Goal: Task Accomplishment & Management: Complete application form

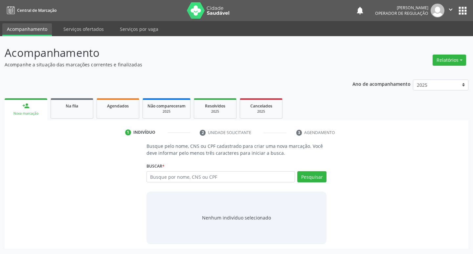
click at [219, 171] on div "Buscar * Busque por nome, CNS ou CPF Nenhum resultado encontrado para: " " Digi…" at bounding box center [236, 174] width 180 height 26
click at [217, 176] on input "text" at bounding box center [220, 176] width 149 height 11
type input "703001859595773"
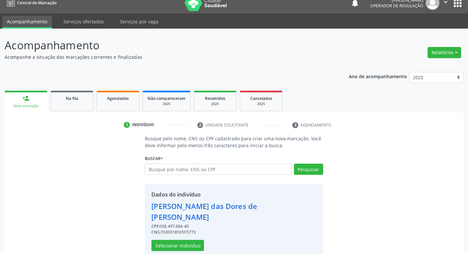
scroll to position [10, 0]
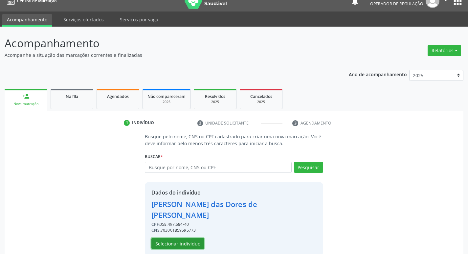
click at [180, 238] on button "Selecionar indivíduo" at bounding box center [177, 243] width 53 height 11
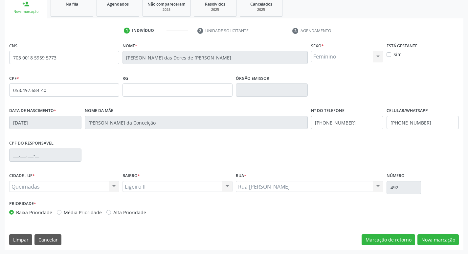
scroll to position [102, 0]
click at [436, 241] on button "Nova marcação" at bounding box center [437, 239] width 41 height 11
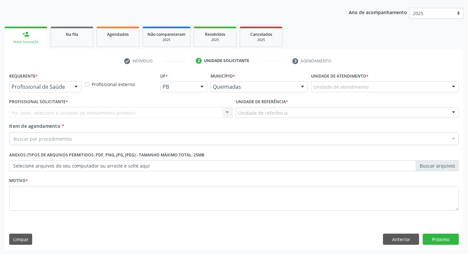
scroll to position [72, 0]
click at [73, 89] on div at bounding box center [76, 86] width 10 height 11
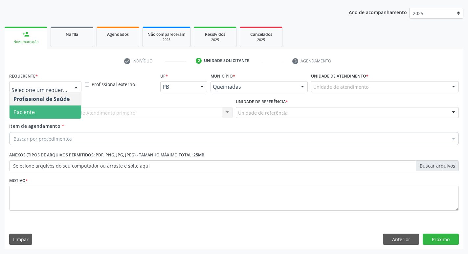
click at [64, 113] on span "Paciente" at bounding box center [46, 111] width 72 height 13
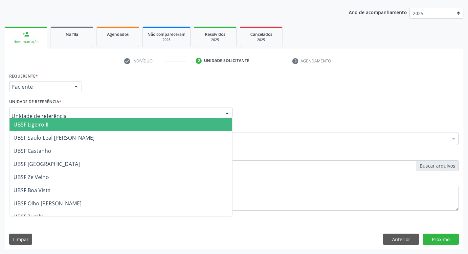
click at [66, 113] on div at bounding box center [120, 112] width 223 height 11
click at [67, 123] on span "UBSF Ligeiro II" at bounding box center [121, 124] width 223 height 13
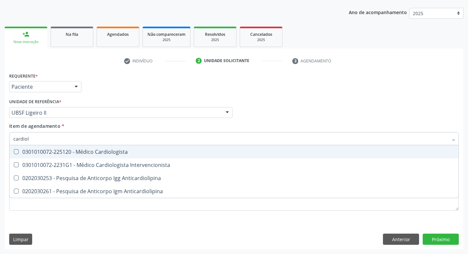
type input "cardiolo"
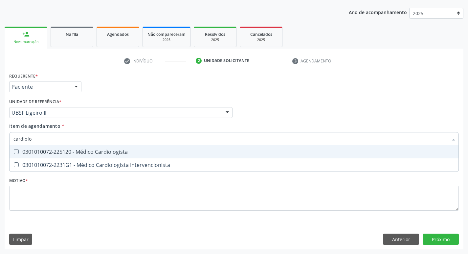
click at [80, 154] on div "0301010072-225120 - Médico Cardiologista" at bounding box center [233, 151] width 441 height 5
checkbox Cardiologista "true"
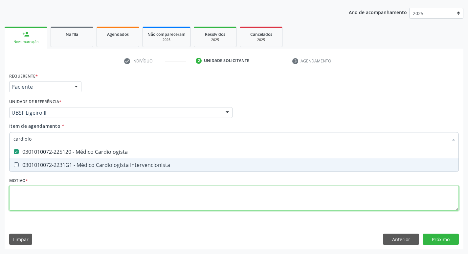
click at [56, 198] on div "Requerente * Paciente Profissional de Saúde Paciente Nenhum resultado encontrad…" at bounding box center [234, 145] width 450 height 149
checkbox Intervencionista "true"
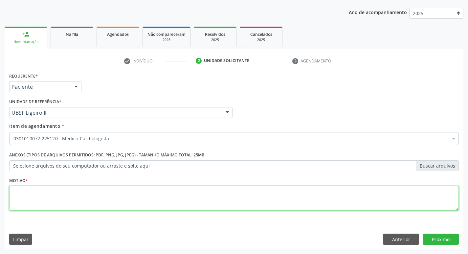
type textarea "h"
type textarea "HAS"
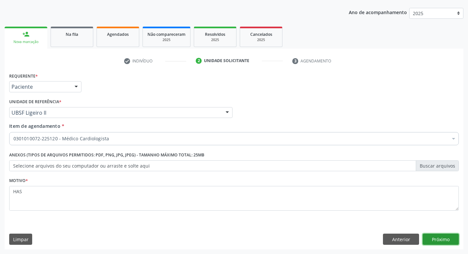
click at [432, 234] on button "Próximo" at bounding box center [441, 238] width 36 height 11
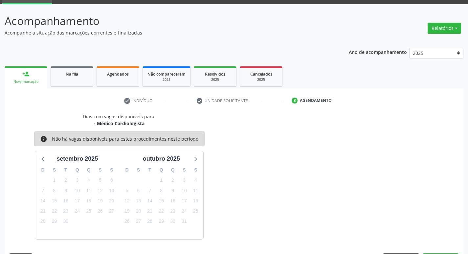
scroll to position [51, 0]
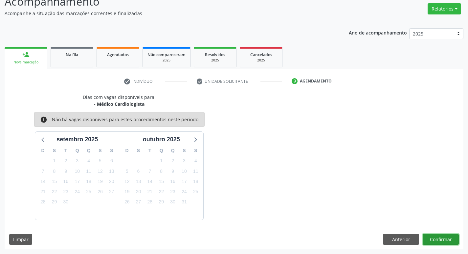
click at [436, 239] on button "Confirmar" at bounding box center [441, 239] width 36 height 11
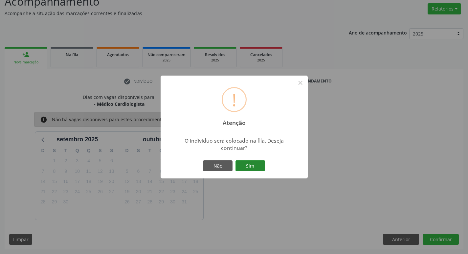
click at [255, 162] on button "Sim" at bounding box center [250, 165] width 30 height 11
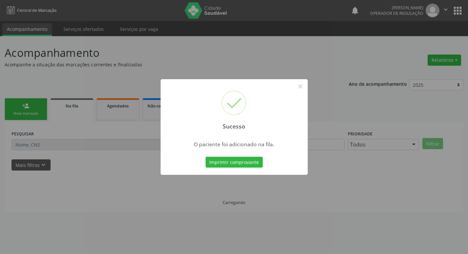
scroll to position [0, 0]
drag, startPoint x: 177, startPoint y: 35, endPoint x: 70, endPoint y: 85, distance: 118.3
click at [177, 35] on div "Sucesso × O paciente foi adicionado na fila. Imprimir comprovante Cancel" at bounding box center [236, 127] width 473 height 254
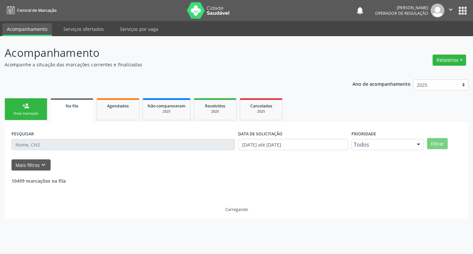
click at [33, 108] on link "person_add Nova marcação" at bounding box center [26, 109] width 43 height 22
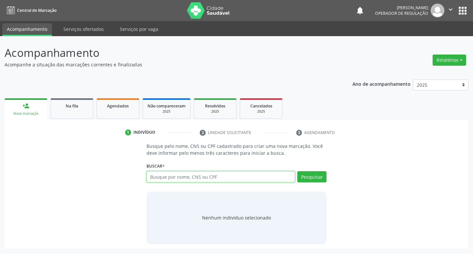
click at [178, 181] on input "text" at bounding box center [220, 176] width 149 height 11
type input "70301859595773"
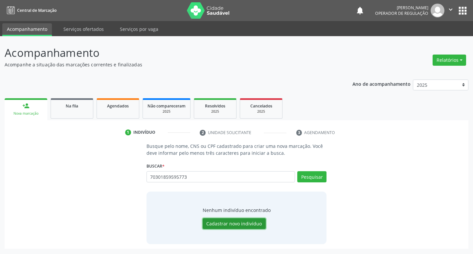
click at [219, 221] on button "Cadastrar novo indivíduo" at bounding box center [234, 223] width 63 height 11
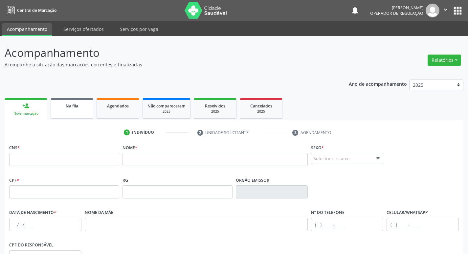
click at [86, 111] on link "Na fila" at bounding box center [72, 108] width 43 height 20
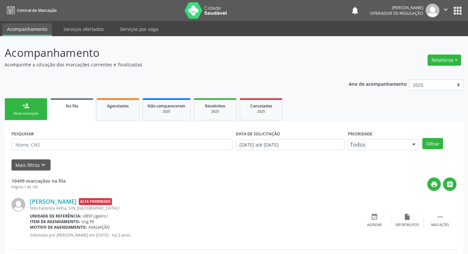
click at [31, 98] on ul "person_add Nova marcação Na fila Agendados Não compareceram 2025 Resolvidos 202…" at bounding box center [234, 109] width 459 height 25
click at [23, 105] on div "person_add" at bounding box center [25, 105] width 7 height 7
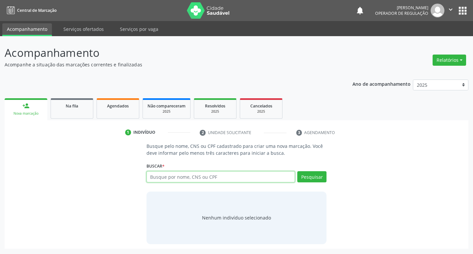
click at [157, 178] on input "text" at bounding box center [220, 176] width 149 height 11
type input "703001859595773"
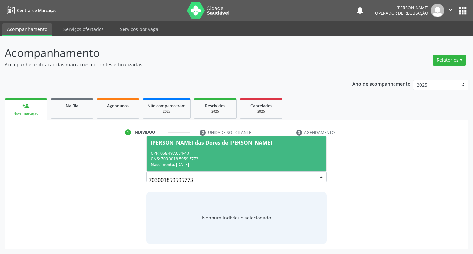
click at [272, 157] on div "CNS: 703 0018 5959 5773" at bounding box center [237, 159] width 172 height 6
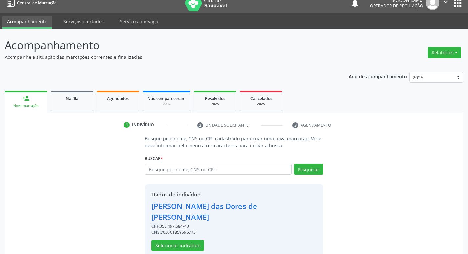
scroll to position [10, 0]
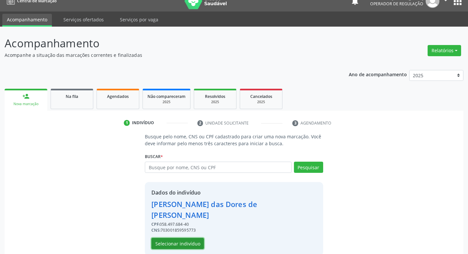
click at [190, 238] on button "Selecionar indivíduo" at bounding box center [177, 243] width 53 height 11
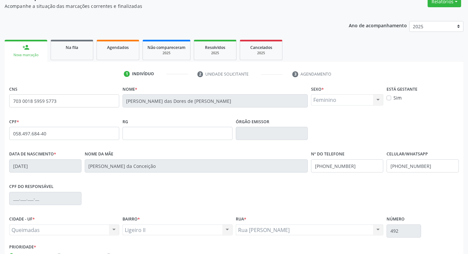
scroll to position [102, 0]
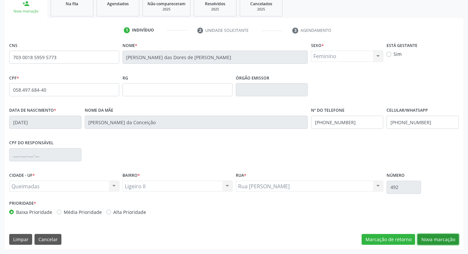
click at [440, 240] on button "Nova marcação" at bounding box center [437, 239] width 41 height 11
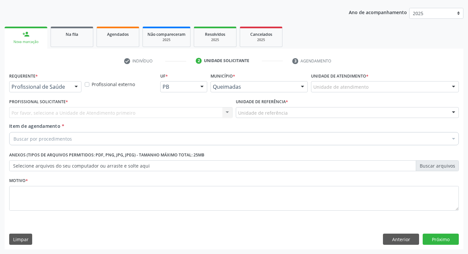
scroll to position [72, 0]
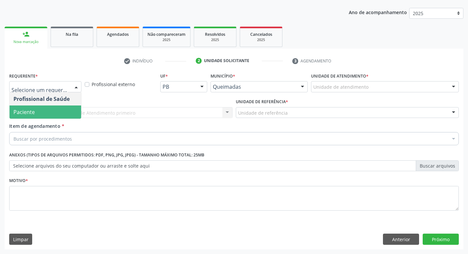
click at [49, 107] on span "Paciente" at bounding box center [46, 111] width 72 height 13
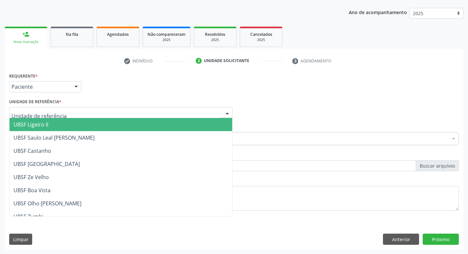
click at [48, 117] on div at bounding box center [120, 112] width 223 height 11
click at [50, 124] on span "UBSF Ligeiro II" at bounding box center [121, 124] width 223 height 13
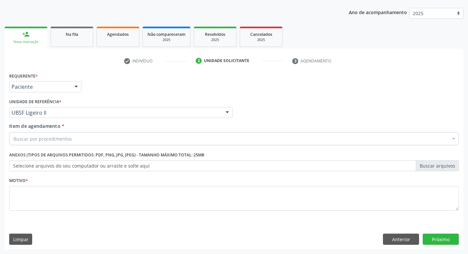
click at [49, 134] on div "Buscar por procedimentos" at bounding box center [234, 138] width 450 height 13
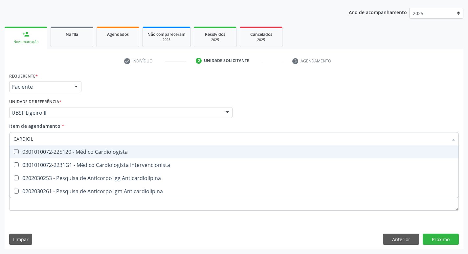
type input "CARDIOLO"
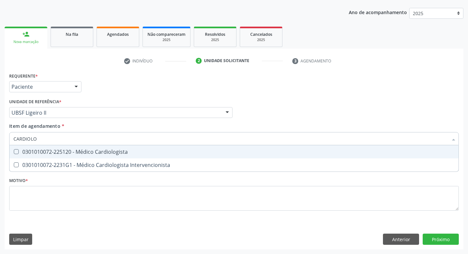
click at [56, 156] on span "0301010072-225120 - Médico Cardiologista" at bounding box center [234, 151] width 449 height 13
checkbox Cardiologista "true"
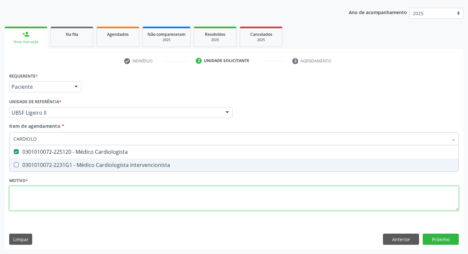
click at [36, 196] on div "Requerente * Paciente Profissional de Saúde Paciente Nenhum resultado encontrad…" at bounding box center [234, 145] width 450 height 149
checkbox Intervencionista "true"
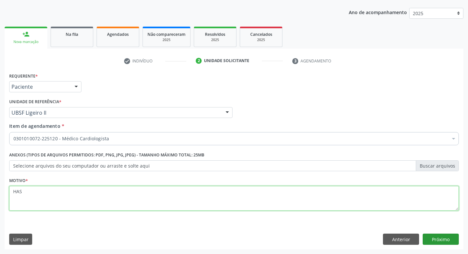
type textarea "HAS"
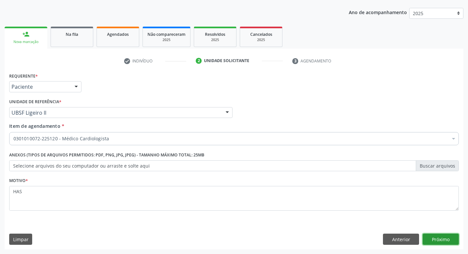
click at [436, 240] on button "Próximo" at bounding box center [441, 238] width 36 height 11
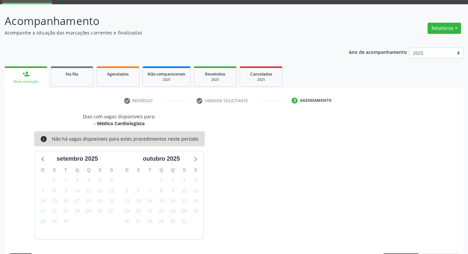
scroll to position [51, 0]
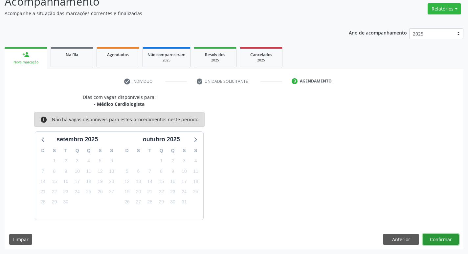
click at [435, 243] on button "Confirmar" at bounding box center [441, 239] width 36 height 11
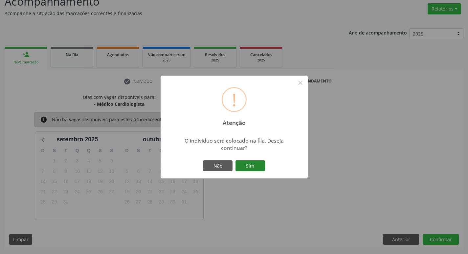
click at [251, 166] on button "Sim" at bounding box center [250, 165] width 30 height 11
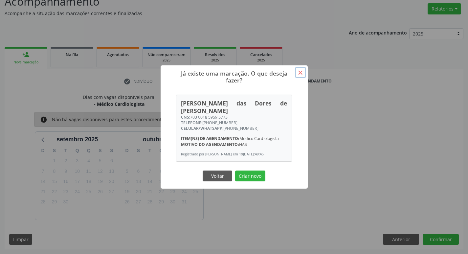
click at [303, 74] on button "×" at bounding box center [300, 72] width 11 height 11
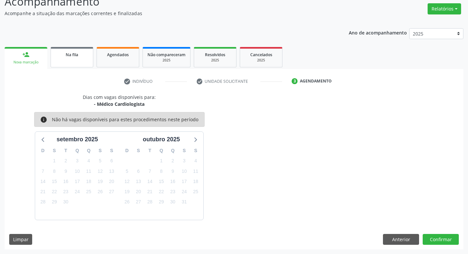
click at [63, 57] on div "Na fila" at bounding box center [71, 54] width 33 height 7
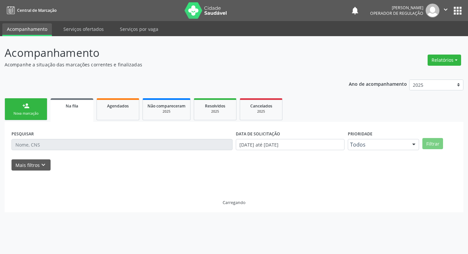
scroll to position [0, 0]
click at [36, 61] on p "Acompanhe a situação das marcações correntes e finalizadas" at bounding box center [167, 64] width 324 height 7
click at [25, 94] on div "Ano de acompanhamento 2025 2024 2023 2022 2021 person_add Nova marcação Na fila…" at bounding box center [237, 147] width 464 height 144
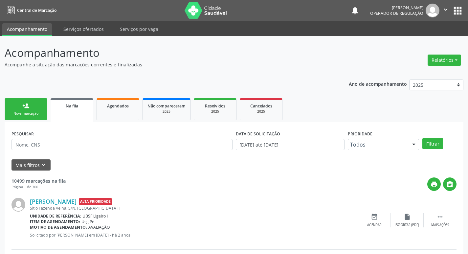
click at [32, 108] on link "person_add Nova marcação" at bounding box center [26, 109] width 43 height 22
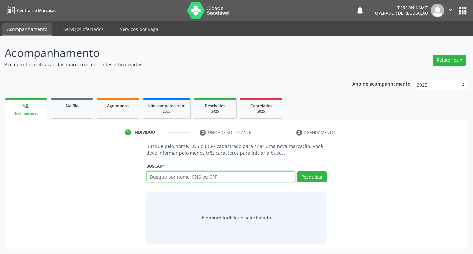
click at [160, 175] on input "text" at bounding box center [220, 176] width 149 height 11
click at [158, 176] on input "text" at bounding box center [220, 176] width 149 height 11
type input "709607672006471"
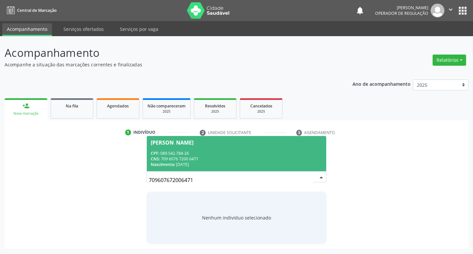
click at [193, 153] on div "CPF: 089.542.784-26" at bounding box center [237, 153] width 172 height 6
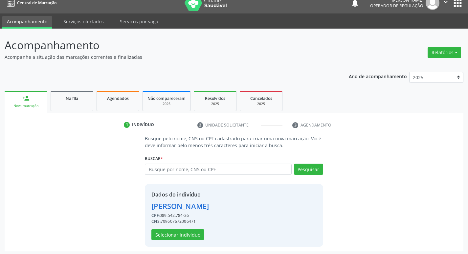
scroll to position [10, 0]
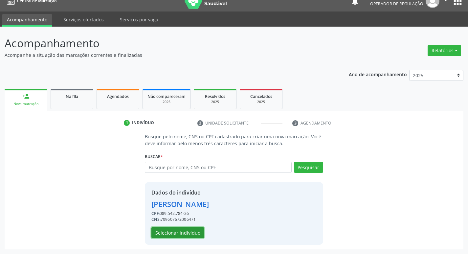
click at [190, 231] on button "Selecionar indivíduo" at bounding box center [177, 232] width 53 height 11
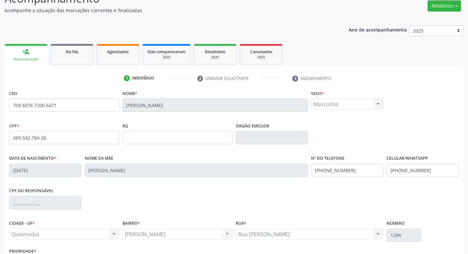
scroll to position [102, 0]
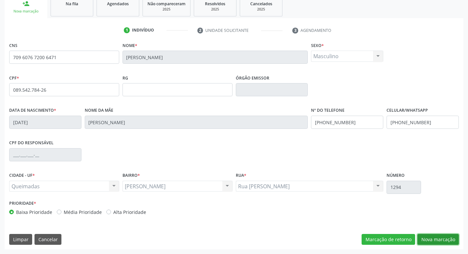
click at [431, 242] on button "Nova marcação" at bounding box center [437, 239] width 41 height 11
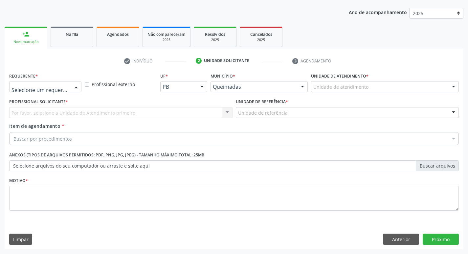
click at [75, 88] on div at bounding box center [76, 86] width 10 height 11
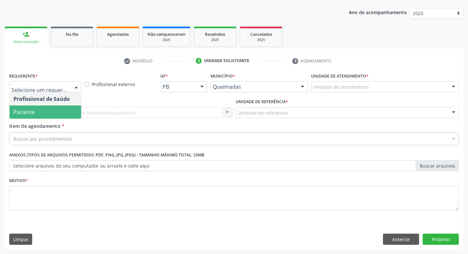
click at [57, 106] on span "Paciente" at bounding box center [46, 111] width 72 height 13
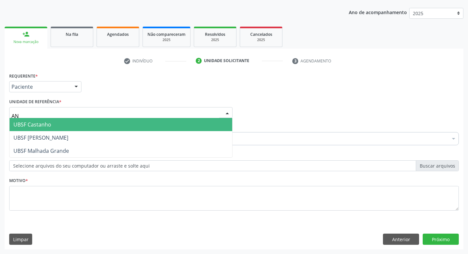
type input "ANI"
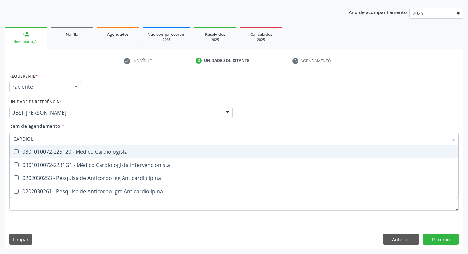
type input "CARDIOLO"
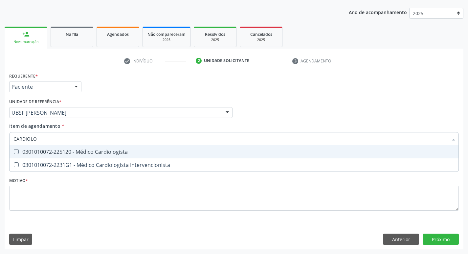
click at [62, 152] on div "0301010072-225120 - Médico Cardiologista" at bounding box center [233, 151] width 441 height 5
checkbox Cardiologista "true"
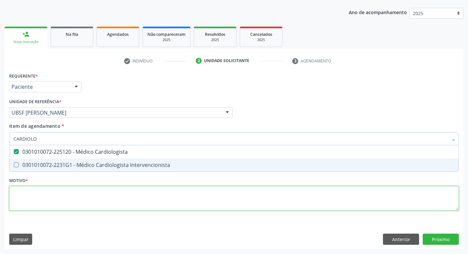
click at [49, 190] on div "Requerente * Paciente Profissional de Saúde Paciente Nenhum resultado encontrad…" at bounding box center [234, 145] width 450 height 149
checkbox Intervencionista "true"
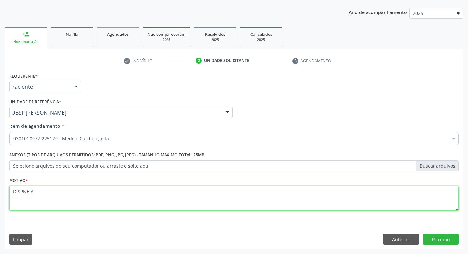
type textarea "DISPNEIA"
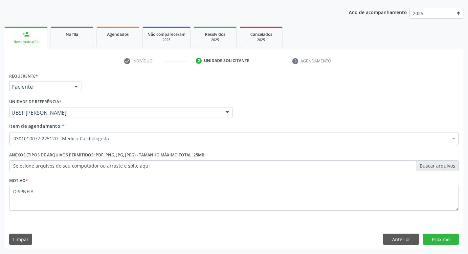
click at [452, 231] on div "Requerente * Paciente Profissional de Saúde Paciente Nenhum resultado encontrad…" at bounding box center [234, 160] width 459 height 178
click at [454, 236] on button "Próximo" at bounding box center [441, 238] width 36 height 11
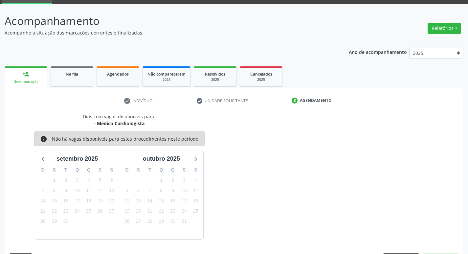
scroll to position [51, 0]
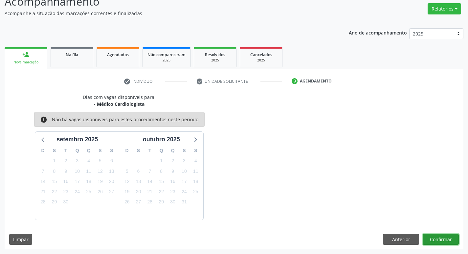
click at [433, 237] on button "Confirmar" at bounding box center [441, 239] width 36 height 11
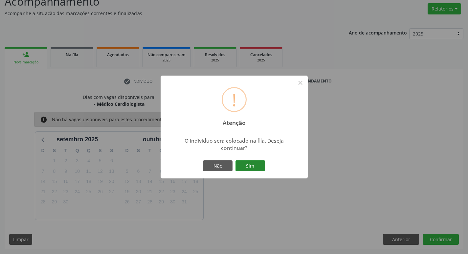
drag, startPoint x: 251, startPoint y: 163, endPoint x: 246, endPoint y: 166, distance: 5.7
click at [249, 165] on button "Sim" at bounding box center [250, 165] width 30 height 11
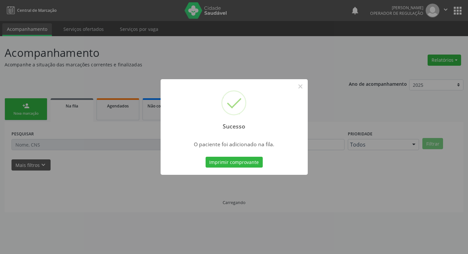
scroll to position [0, 0]
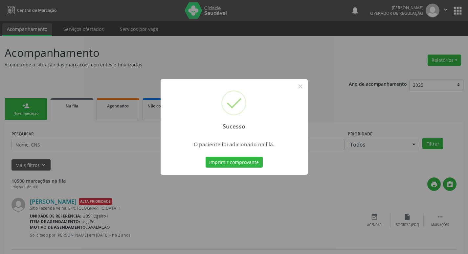
click at [206, 38] on div "Sucesso × O paciente foi adicionado na fila. Imprimir comprovante Cancel" at bounding box center [234, 127] width 468 height 254
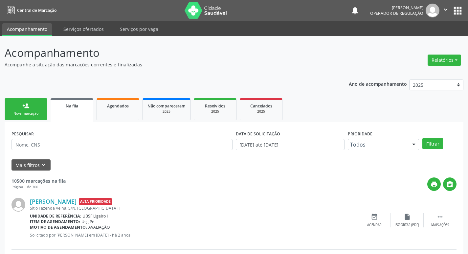
click at [9, 107] on link "person_add Nova marcação" at bounding box center [26, 109] width 43 height 22
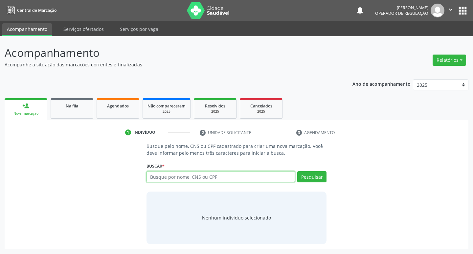
click at [203, 178] on input "text" at bounding box center [220, 176] width 149 height 11
type input "706302772406971"
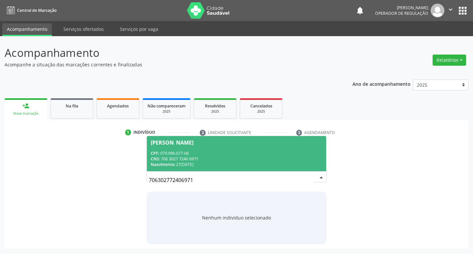
click at [225, 160] on div "CNS: 706 3027 7240 6971" at bounding box center [237, 159] width 172 height 6
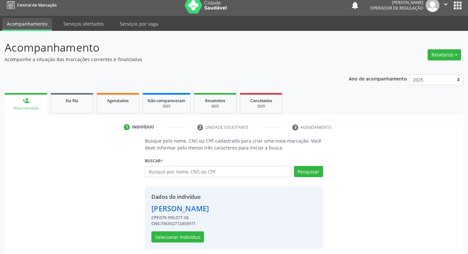
scroll to position [10, 0]
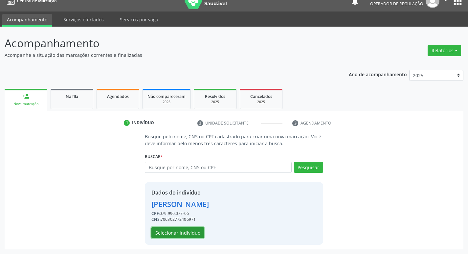
click at [184, 228] on button "Selecionar indivíduo" at bounding box center [177, 232] width 53 height 11
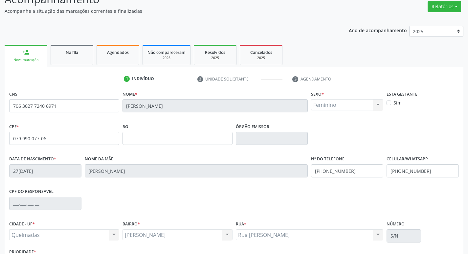
scroll to position [102, 0]
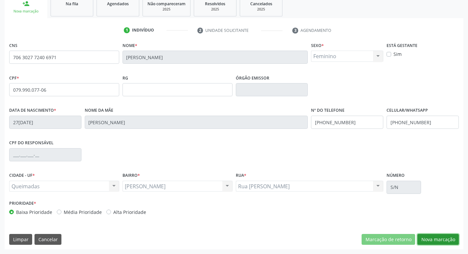
click at [420, 241] on button "Nova marcação" at bounding box center [437, 239] width 41 height 11
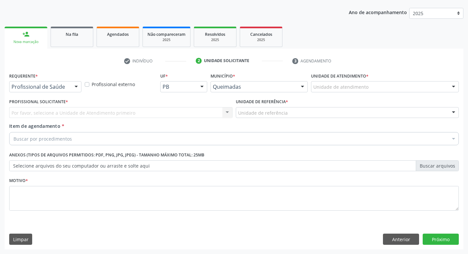
scroll to position [72, 0]
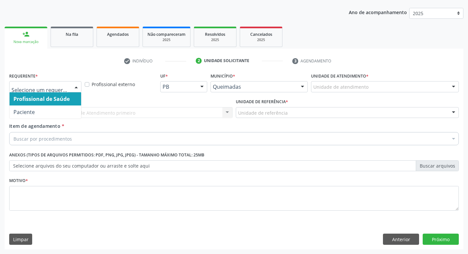
click at [70, 87] on div at bounding box center [45, 86] width 72 height 11
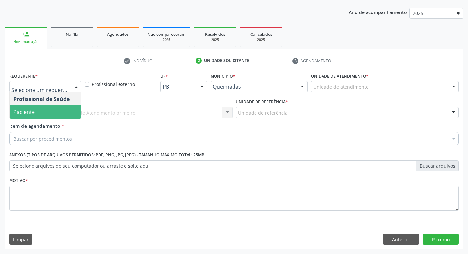
click at [60, 112] on span "Paciente" at bounding box center [46, 111] width 72 height 13
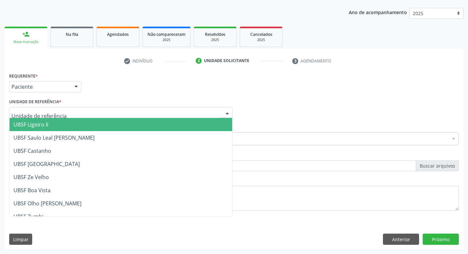
click at [60, 112] on div at bounding box center [120, 112] width 223 height 11
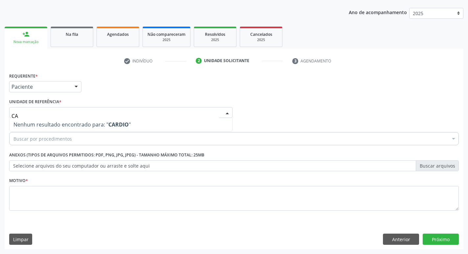
type input "C"
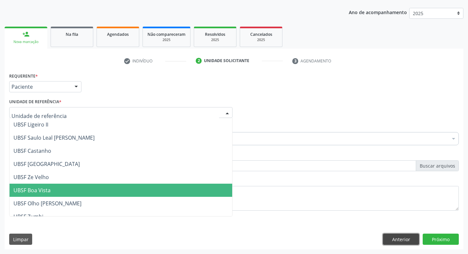
click at [407, 240] on button "Anterior" at bounding box center [401, 238] width 36 height 11
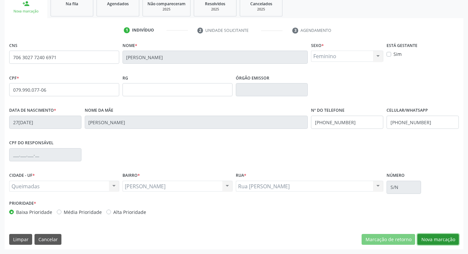
click at [429, 239] on button "Nova marcação" at bounding box center [437, 239] width 41 height 11
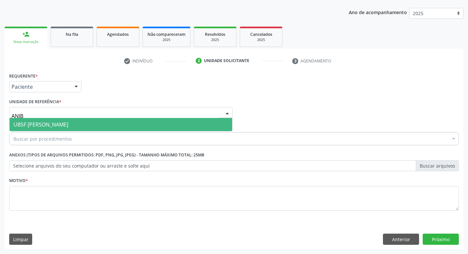
type input "ANIBA"
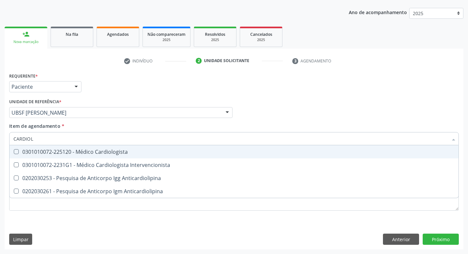
type input "CARDIOLO"
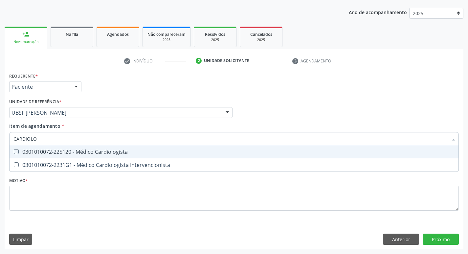
click at [101, 152] on div "0301010072-225120 - Médico Cardiologista" at bounding box center [233, 151] width 441 height 5
checkbox Cardiologista "true"
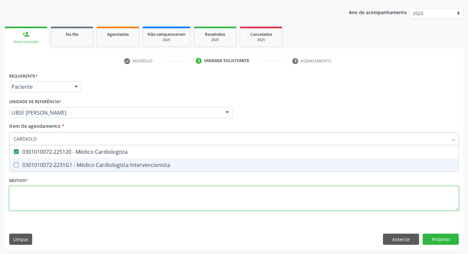
click at [62, 188] on div "Requerente * Paciente Profissional de Saúde Paciente Nenhum resultado encontrad…" at bounding box center [234, 145] width 450 height 149
checkbox Intervencionista "true"
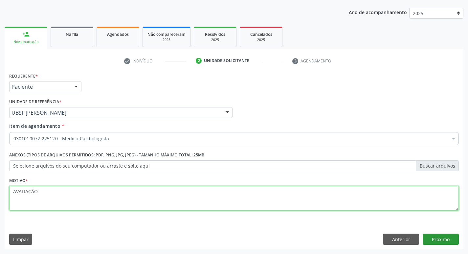
type textarea "AVALIAÇÃO"
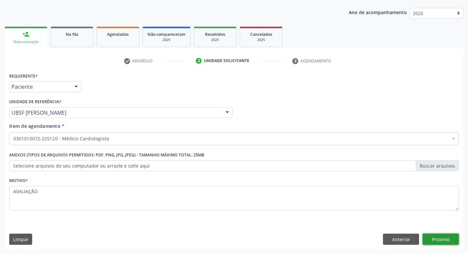
click at [434, 236] on button "Próximo" at bounding box center [441, 238] width 36 height 11
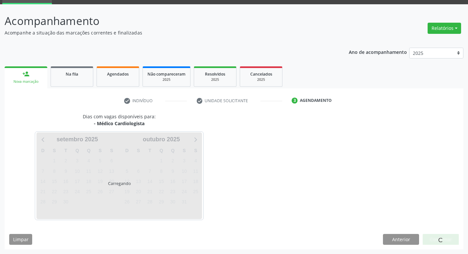
scroll to position [51, 0]
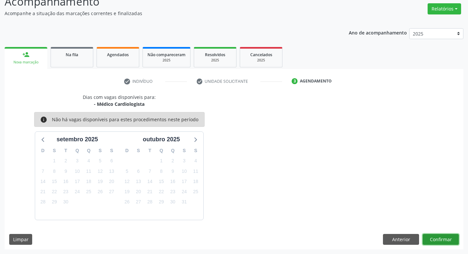
click at [434, 236] on button "Confirmar" at bounding box center [441, 239] width 36 height 11
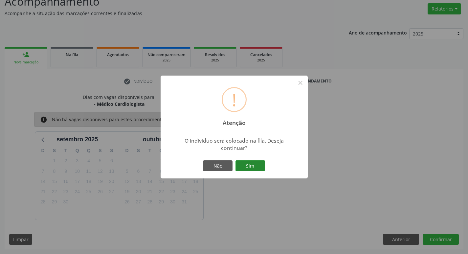
click at [252, 167] on button "Sim" at bounding box center [250, 165] width 30 height 11
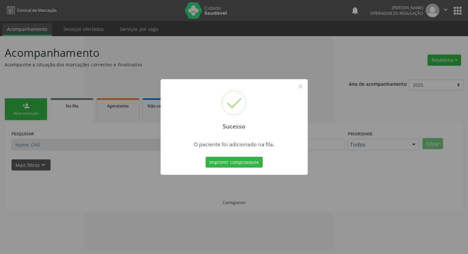
scroll to position [0, 0]
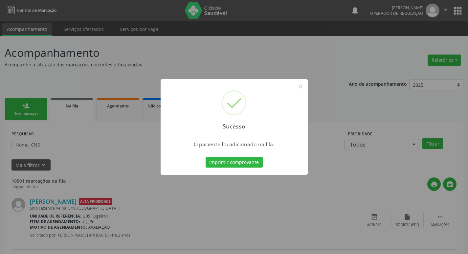
click at [57, 89] on div "Sucesso × O paciente foi adicionado na fila. Imprimir comprovante Cancel" at bounding box center [234, 127] width 468 height 254
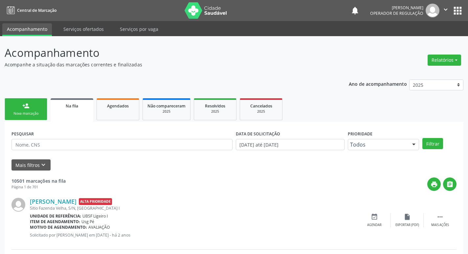
click at [24, 108] on div "person_add" at bounding box center [25, 105] width 7 height 7
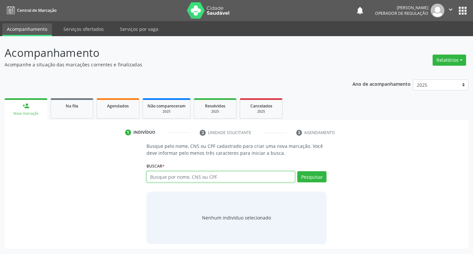
click at [269, 181] on input "text" at bounding box center [220, 176] width 149 height 11
click at [248, 173] on input "text" at bounding box center [220, 176] width 149 height 11
type input "708904788529418"
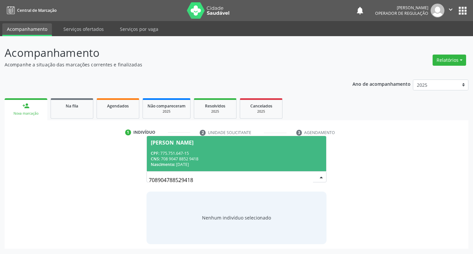
click at [265, 162] on div "Nascimento: 21[DATE]" at bounding box center [237, 165] width 172 height 6
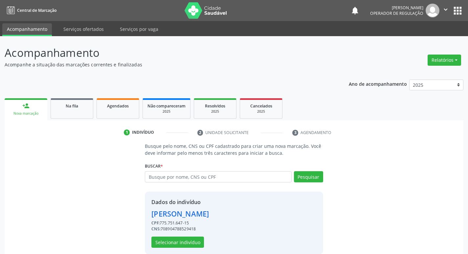
scroll to position [10, 0]
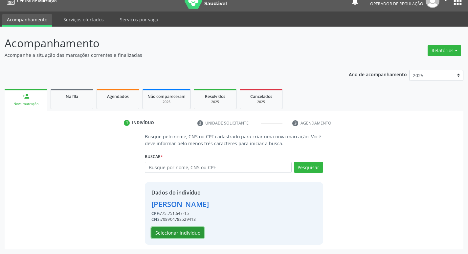
click at [176, 236] on button "Selecionar indivíduo" at bounding box center [177, 232] width 53 height 11
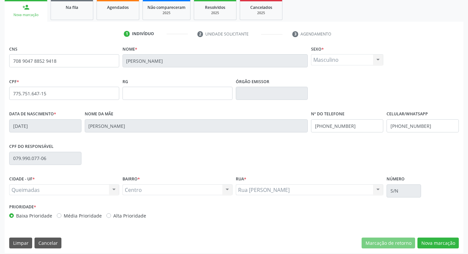
scroll to position [102, 0]
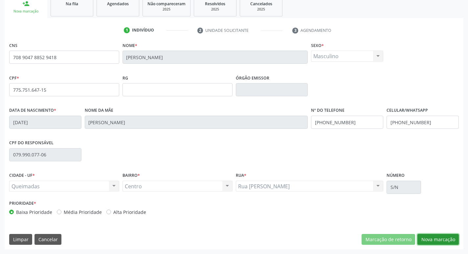
click at [457, 236] on button "Nova marcação" at bounding box center [437, 239] width 41 height 11
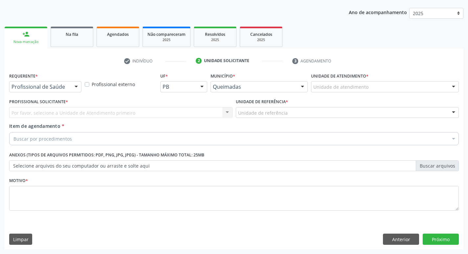
scroll to position [72, 0]
click at [74, 82] on div at bounding box center [76, 86] width 10 height 11
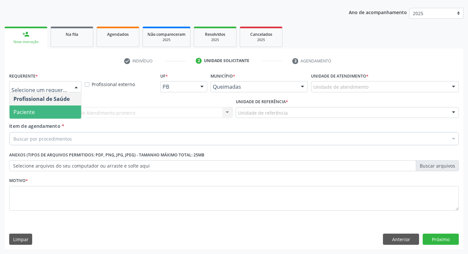
click at [58, 111] on span "Paciente" at bounding box center [46, 111] width 72 height 13
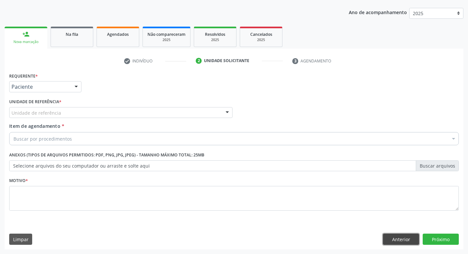
click at [405, 236] on button "Anterior" at bounding box center [401, 238] width 36 height 11
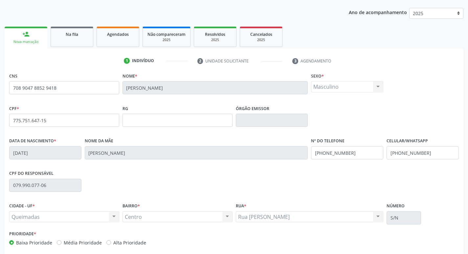
scroll to position [102, 0]
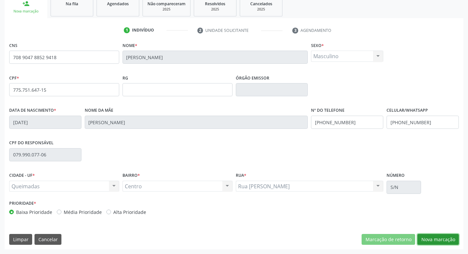
click at [428, 237] on button "Nova marcação" at bounding box center [437, 239] width 41 height 11
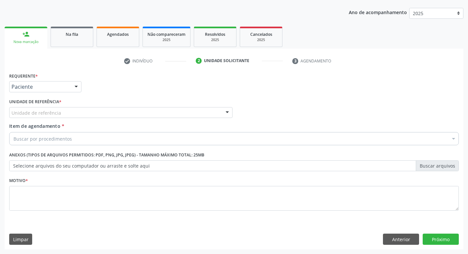
scroll to position [72, 0]
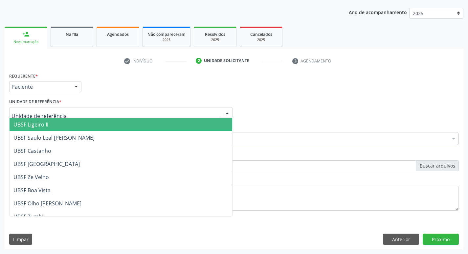
click at [214, 107] on div at bounding box center [120, 112] width 223 height 11
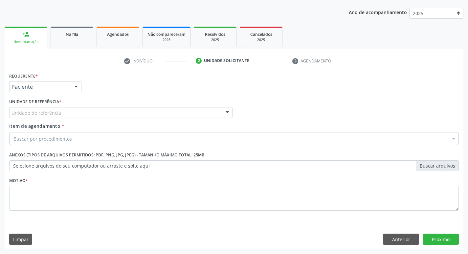
click at [278, 100] on div "Profissional Solicitante Por favor, selecione a Unidade de Atendimento primeiro…" at bounding box center [234, 110] width 453 height 26
click at [396, 242] on button "Anterior" at bounding box center [401, 238] width 36 height 11
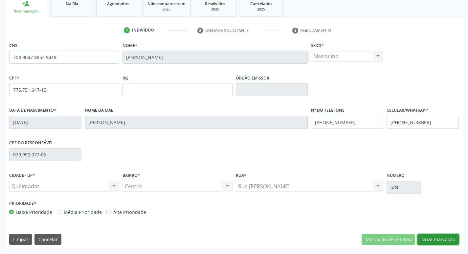
click at [438, 240] on button "Nova marcação" at bounding box center [437, 239] width 41 height 11
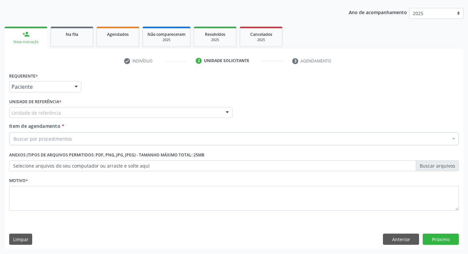
click at [108, 108] on div "Unidade de referência" at bounding box center [120, 112] width 223 height 11
type input "CENTR"
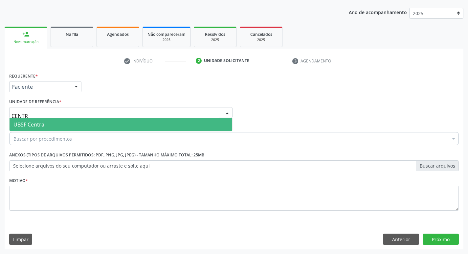
click at [103, 121] on span "UBSF Central" at bounding box center [121, 124] width 223 height 13
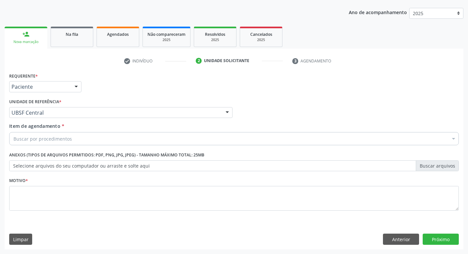
click at [99, 141] on div "Buscar por procedimentos" at bounding box center [234, 138] width 450 height 13
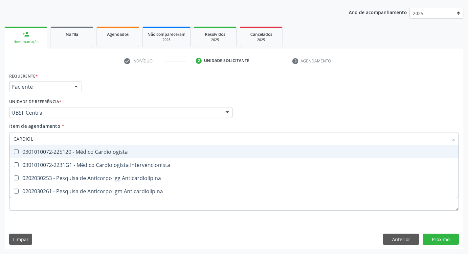
type input "CARDIOLO"
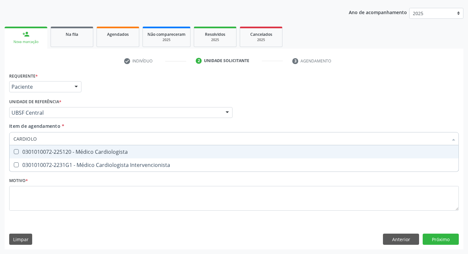
click at [99, 150] on div "0301010072-225120 - Médico Cardiologista" at bounding box center [233, 151] width 441 height 5
checkbox Cardiologista "true"
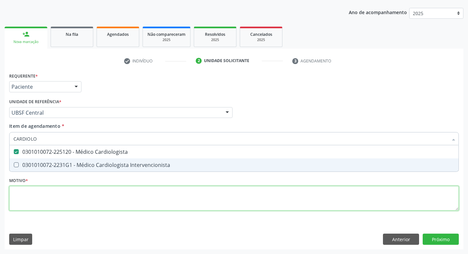
click at [84, 191] on div "Requerente * Paciente Profissional de Saúde Paciente Nenhum resultado encontrad…" at bounding box center [234, 145] width 450 height 149
checkbox Intervencionista "true"
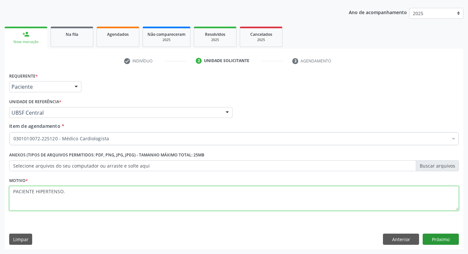
type textarea "PACIENTE HIPERTENSO."
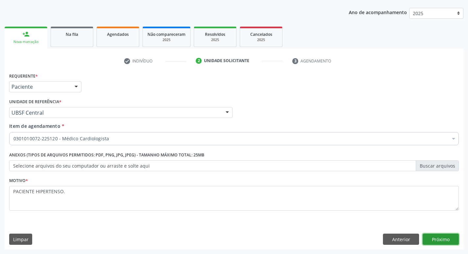
click at [432, 234] on button "Próximo" at bounding box center [441, 238] width 36 height 11
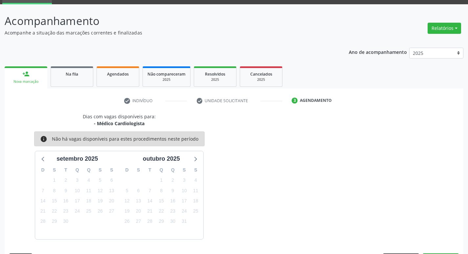
scroll to position [51, 0]
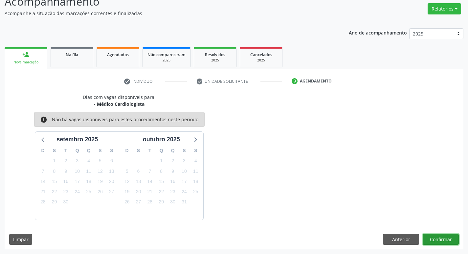
click at [429, 237] on button "Confirmar" at bounding box center [441, 239] width 36 height 11
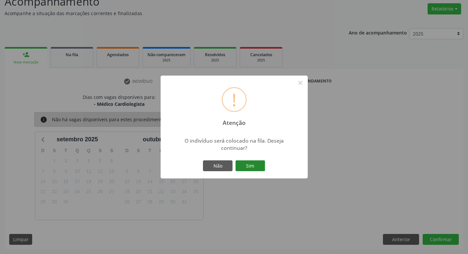
click at [252, 168] on button "Sim" at bounding box center [250, 165] width 30 height 11
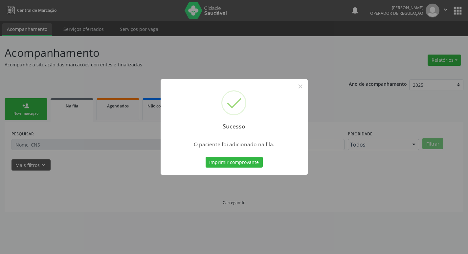
scroll to position [0, 0]
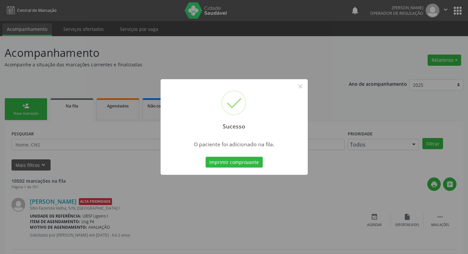
click at [153, 83] on div "Sucesso × O paciente foi adicionado na fila. Imprimir comprovante Cancel" at bounding box center [234, 127] width 468 height 254
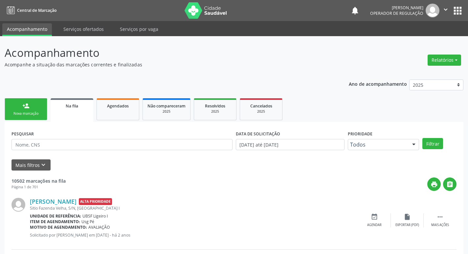
click at [42, 103] on link "person_add Nova marcação" at bounding box center [26, 109] width 43 height 22
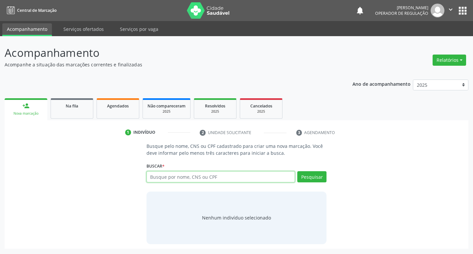
click at [181, 179] on input "text" at bounding box center [220, 176] width 149 height 11
type input "705004645542651"
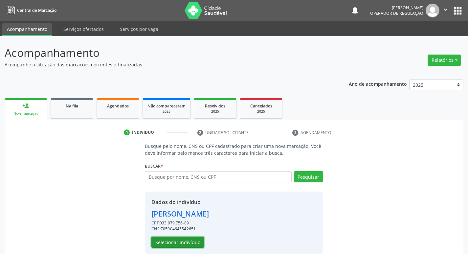
click at [176, 244] on button "Selecionar indivíduo" at bounding box center [177, 241] width 53 height 11
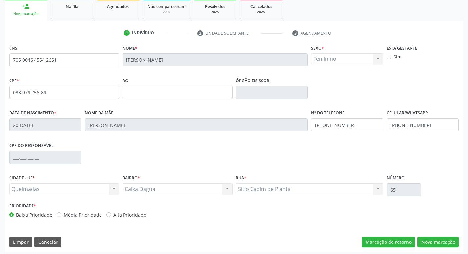
scroll to position [102, 0]
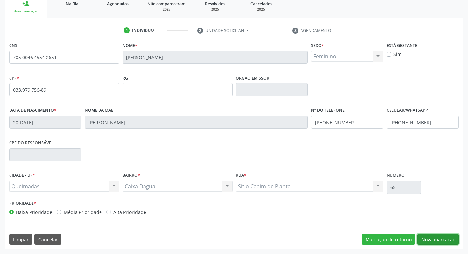
click at [429, 234] on button "Nova marcação" at bounding box center [437, 239] width 41 height 11
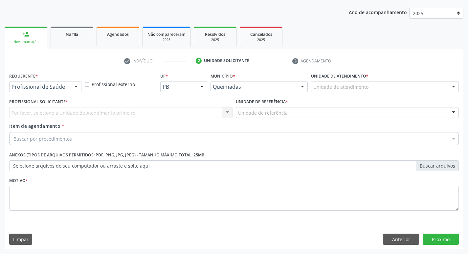
scroll to position [72, 0]
drag, startPoint x: 78, startPoint y: 85, endPoint x: 62, endPoint y: 112, distance: 31.4
click at [78, 86] on div at bounding box center [76, 86] width 10 height 11
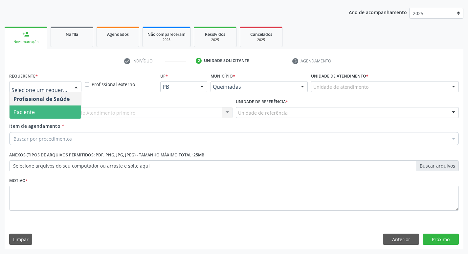
click at [60, 115] on span "Paciente" at bounding box center [46, 111] width 72 height 13
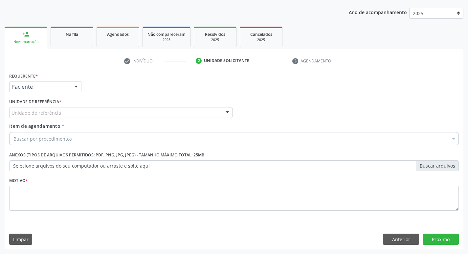
click at [60, 115] on div "Unidade de referência" at bounding box center [120, 112] width 223 height 11
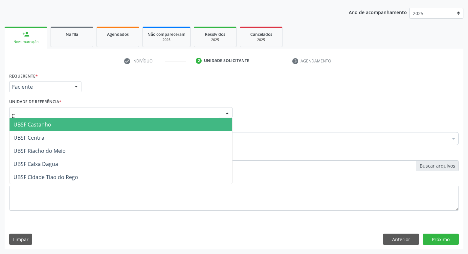
type input "CA"
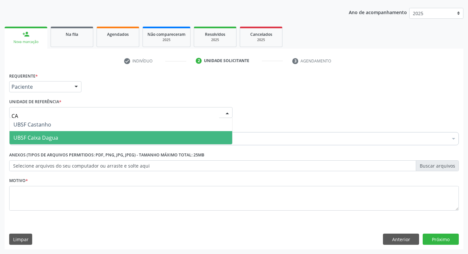
click at [61, 133] on span "UBSF Caixa Dagua" at bounding box center [121, 137] width 223 height 13
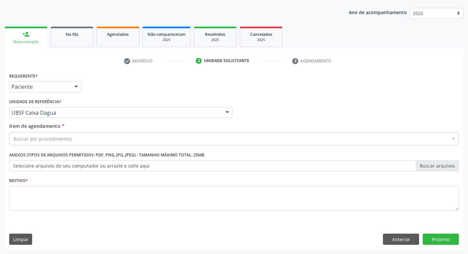
click at [63, 134] on div "Buscar por procedimentos" at bounding box center [234, 138] width 450 height 13
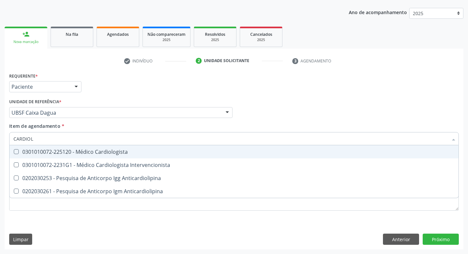
type input "CARDIOLO"
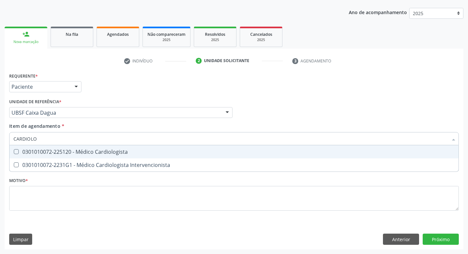
click at [37, 152] on div "0301010072-225120 - Médico Cardiologista" at bounding box center [233, 151] width 441 height 5
checkbox Cardiologista "true"
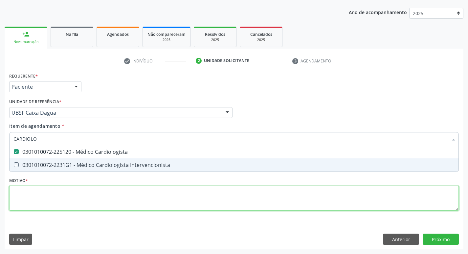
click at [23, 196] on div "Requerente * Paciente Profissional de Saúde Paciente Nenhum resultado encontrad…" at bounding box center [234, 145] width 450 height 149
checkbox Intervencionista "true"
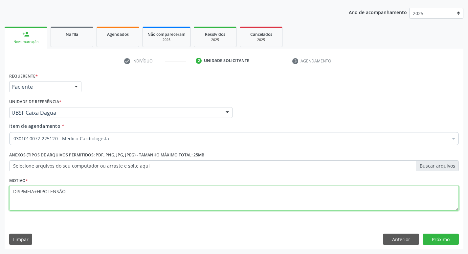
drag, startPoint x: 76, startPoint y: 191, endPoint x: 0, endPoint y: 193, distance: 75.9
click at [0, 193] on div "Acompanhamento Acompanhe a situação das marcações correntes e finalizadas Relat…" at bounding box center [234, 109] width 468 height 289
click at [114, 190] on textarea "DISPMEIA+HIPOTENSÃO" at bounding box center [234, 198] width 450 height 25
type textarea "DISPMEIA+HIPOTENSÃO."
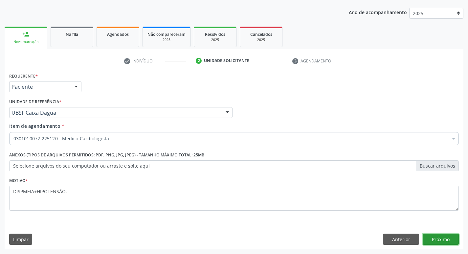
click at [445, 234] on button "Próximo" at bounding box center [441, 238] width 36 height 11
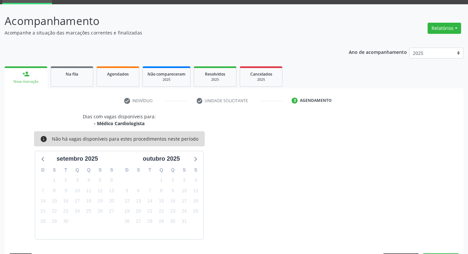
scroll to position [51, 0]
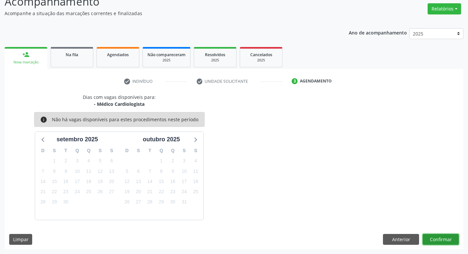
click at [449, 241] on button "Confirmar" at bounding box center [441, 239] width 36 height 11
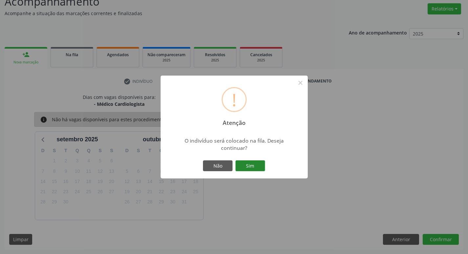
click at [255, 167] on button "Sim" at bounding box center [250, 165] width 30 height 11
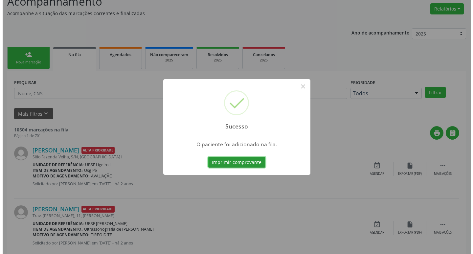
scroll to position [0, 0]
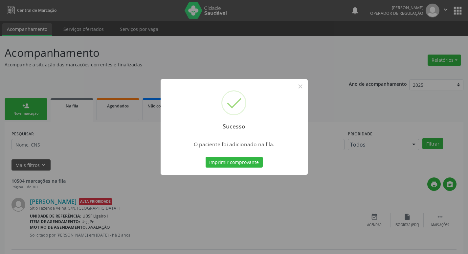
drag, startPoint x: 130, startPoint y: 88, endPoint x: 127, endPoint y: 88, distance: 3.3
click at [127, 88] on div "Sucesso × O paciente foi adicionado na fila. Imprimir comprovante Cancel" at bounding box center [234, 127] width 468 height 254
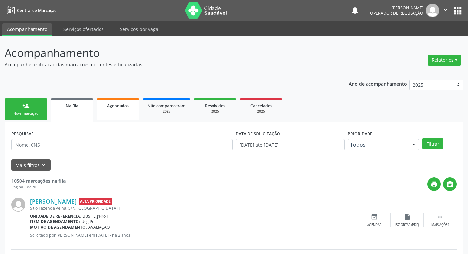
click at [134, 111] on link "Agendados" at bounding box center [118, 109] width 43 height 22
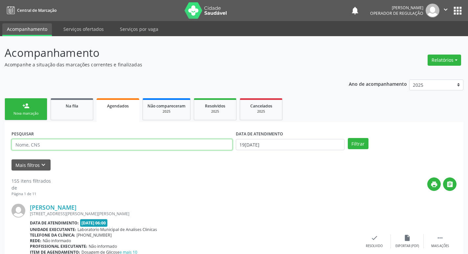
click at [86, 144] on input "text" at bounding box center [121, 144] width 221 height 11
type input "CARDIOLOGISTA"
click at [348, 138] on button "Filtrar" at bounding box center [358, 143] width 21 height 11
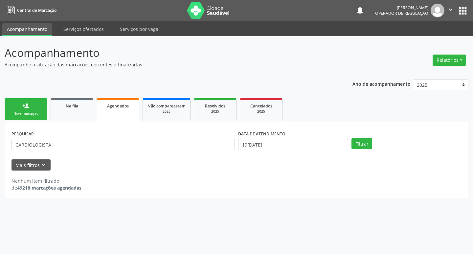
click at [355, 136] on div "PESQUISAR CARDIOLOGISTA DATA DE ATENDIMENTO [DATE] Filtrar" at bounding box center [236, 142] width 453 height 26
click at [355, 141] on button "Filtrar" at bounding box center [361, 143] width 21 height 11
click at [466, 8] on button "apps" at bounding box center [462, 10] width 11 height 11
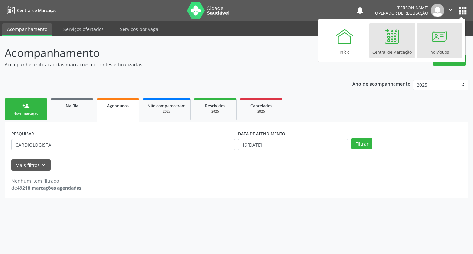
click at [446, 29] on div at bounding box center [439, 36] width 20 height 20
